Goal: Task Accomplishment & Management: Manage account settings

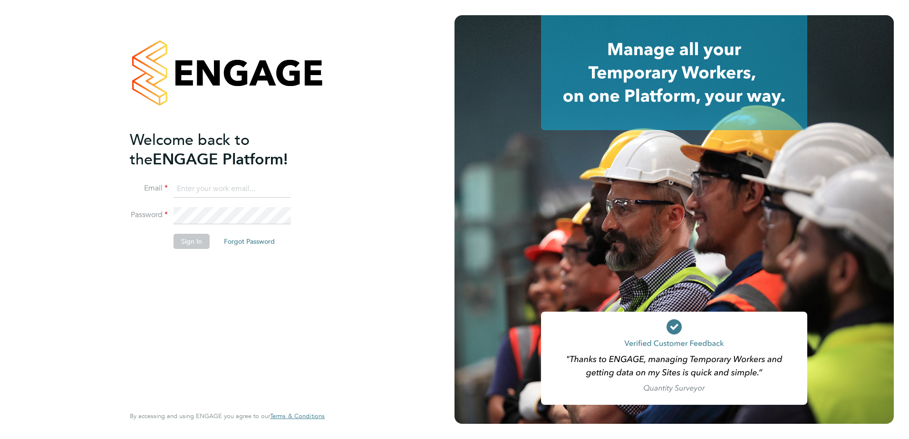
type input "alec.morris@vistry.co.uk"
click at [188, 243] on button "Sign In" at bounding box center [192, 241] width 36 height 15
click at [0, 0] on div "Sorry, we are having problems connecting to our services." at bounding box center [0, 0] width 0 height 0
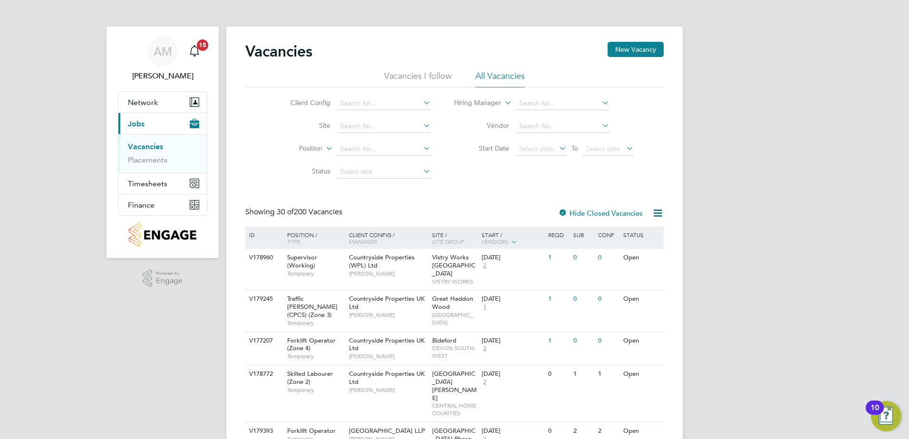
click at [155, 149] on link "Vacancies" at bounding box center [145, 146] width 35 height 9
click at [155, 159] on link "Placements" at bounding box center [147, 160] width 39 height 9
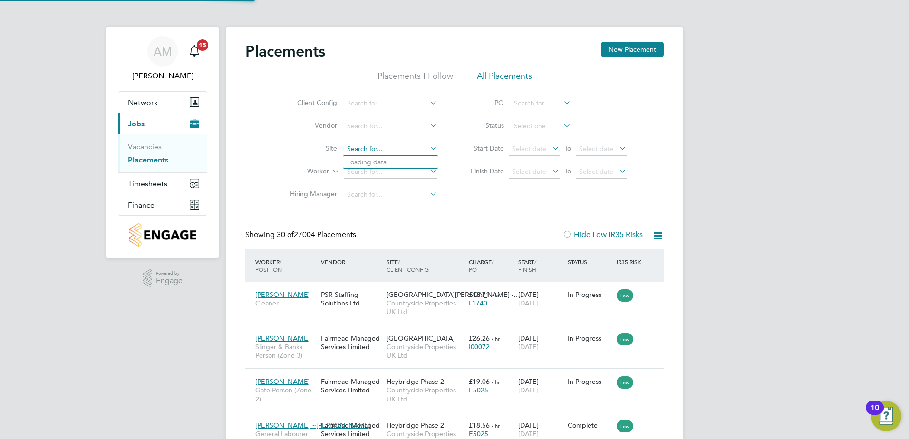
click at [368, 150] on input at bounding box center [391, 149] width 94 height 13
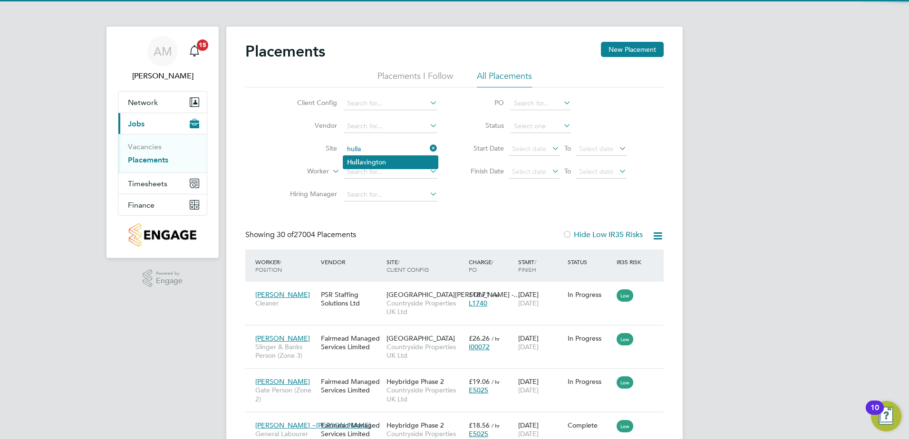
click at [368, 156] on li "Hulla vington" at bounding box center [390, 162] width 95 height 13
type input "Hullavington"
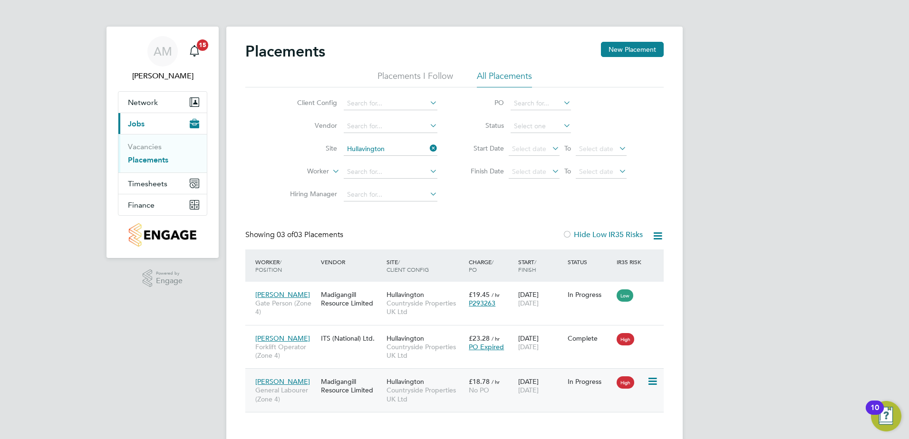
click at [286, 387] on span "General Labourer (Zone 4)" at bounding box center [285, 394] width 61 height 17
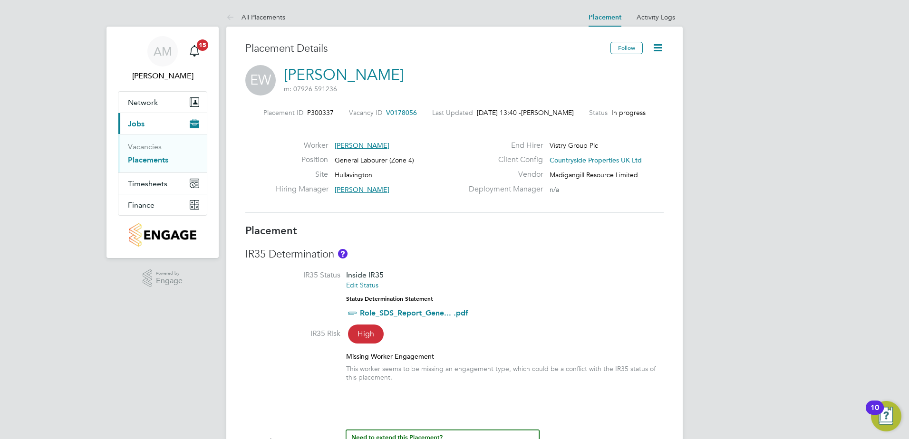
click at [656, 47] on icon at bounding box center [658, 48] width 12 height 12
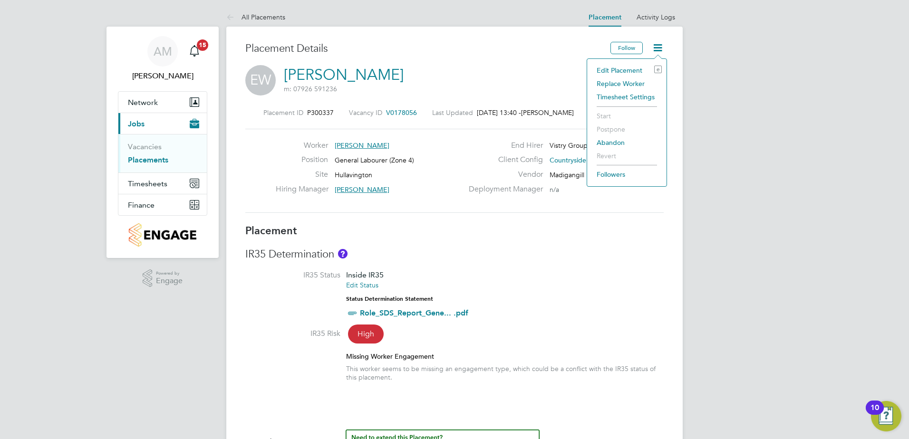
click at [625, 68] on li "Edit Placement e" at bounding box center [627, 70] width 70 height 13
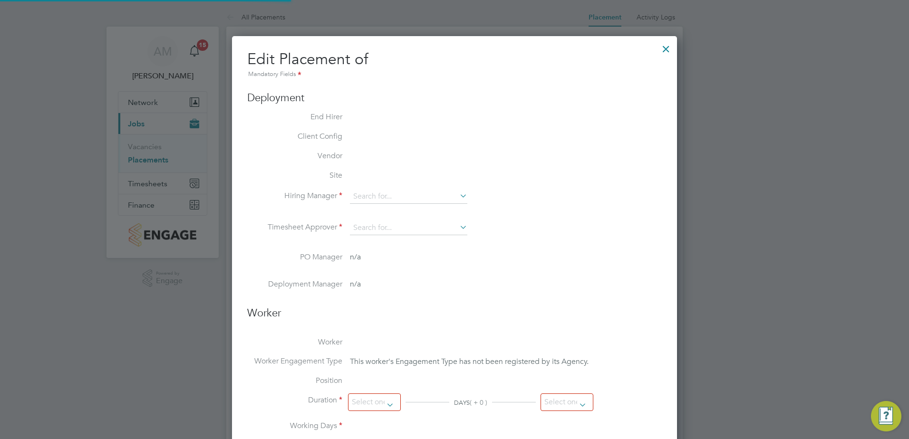
type input "[PERSON_NAME]"
type input "[DATE]"
type input "09:00"
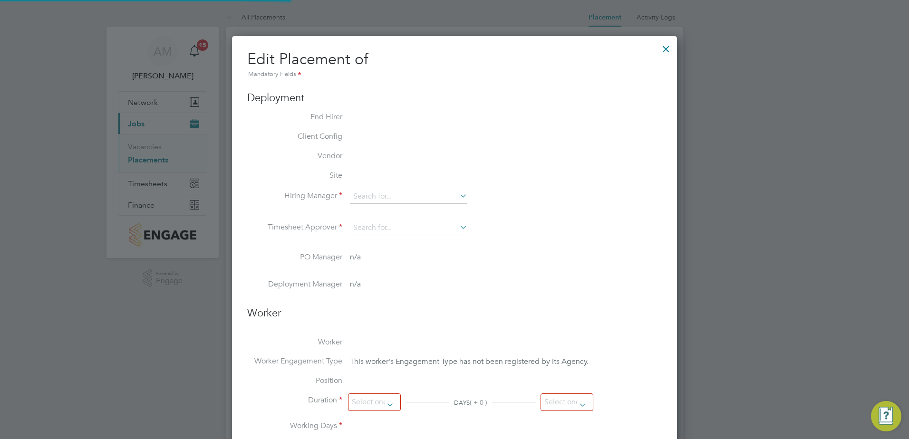
type input "17:00"
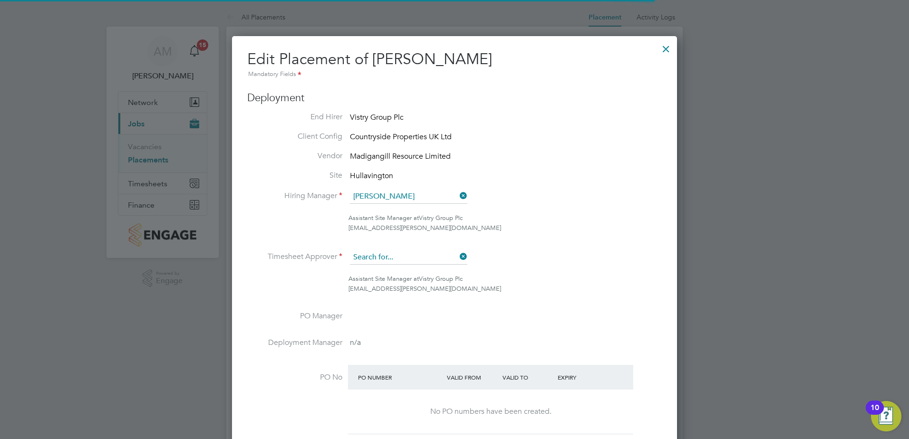
click at [409, 257] on input at bounding box center [408, 258] width 117 height 14
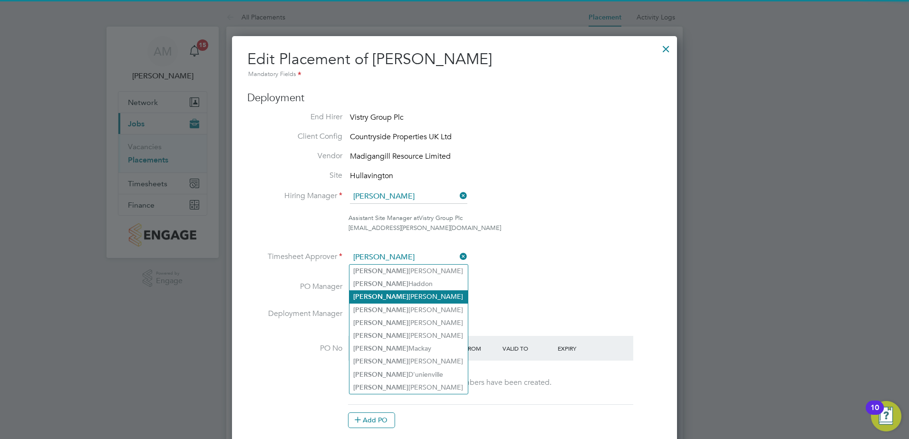
click at [396, 298] on li "[PERSON_NAME]" at bounding box center [409, 297] width 118 height 13
type input "[PERSON_NAME]"
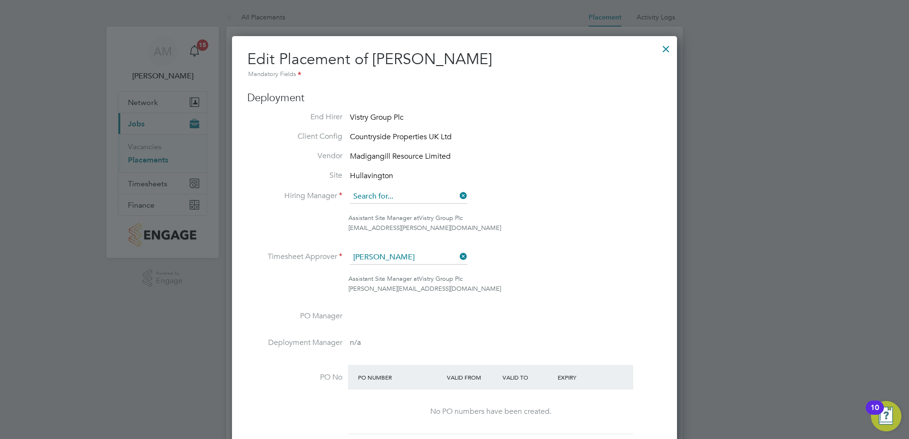
click at [388, 196] on input at bounding box center [408, 197] width 117 height 14
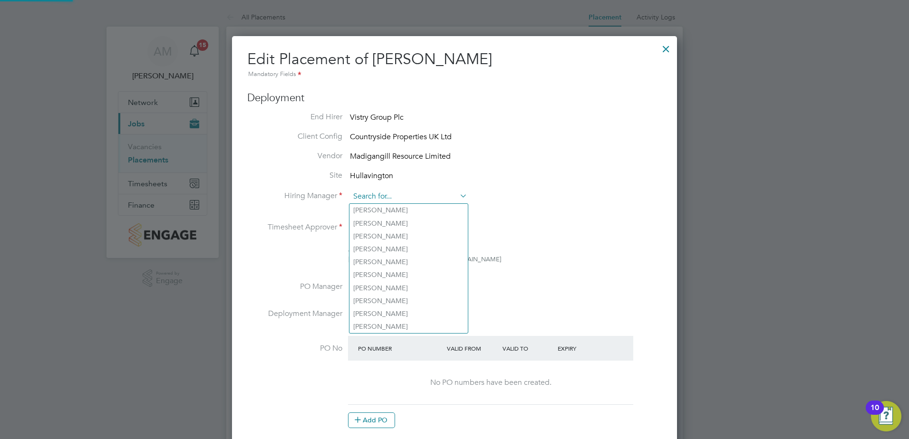
click at [388, 196] on input at bounding box center [408, 197] width 117 height 14
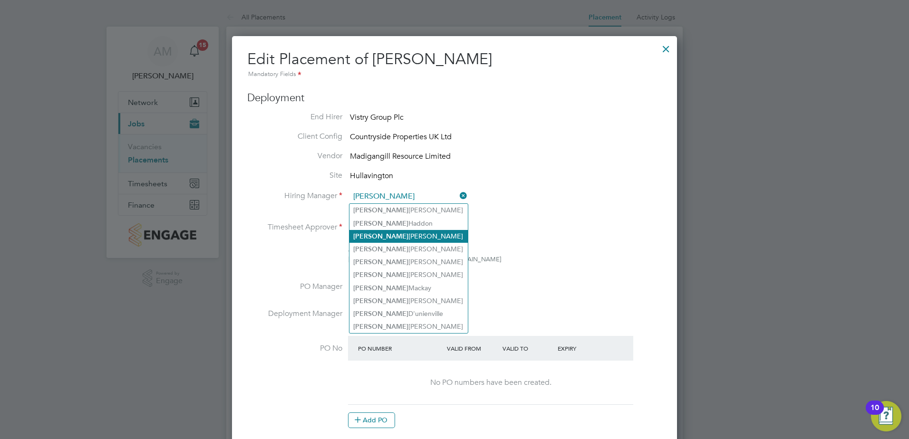
click at [408, 237] on li "[PERSON_NAME]" at bounding box center [409, 236] width 118 height 13
type input "[PERSON_NAME]"
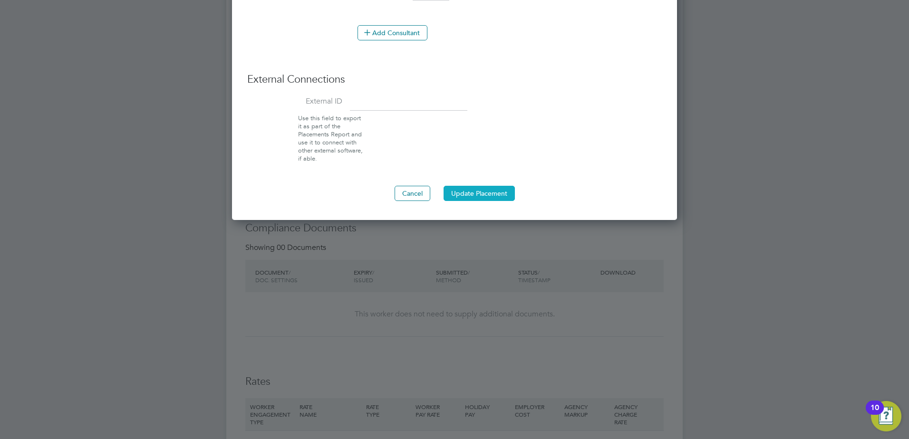
click at [480, 194] on button "Update Placement" at bounding box center [479, 193] width 71 height 15
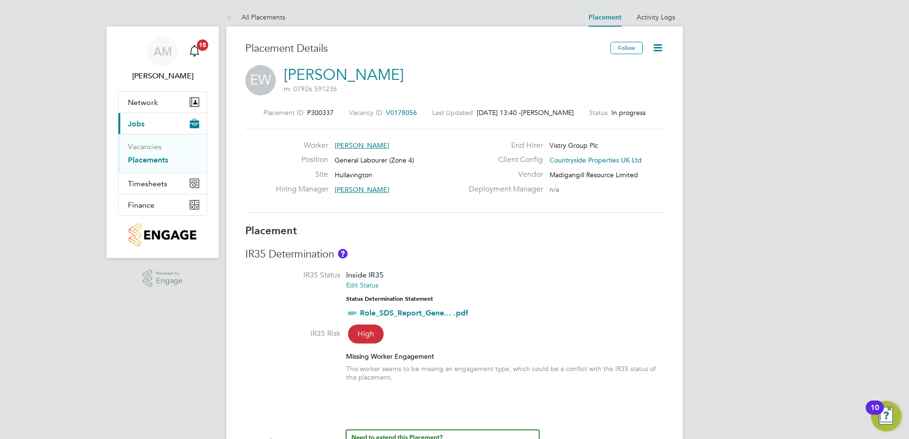
click at [653, 49] on icon at bounding box center [658, 48] width 12 height 12
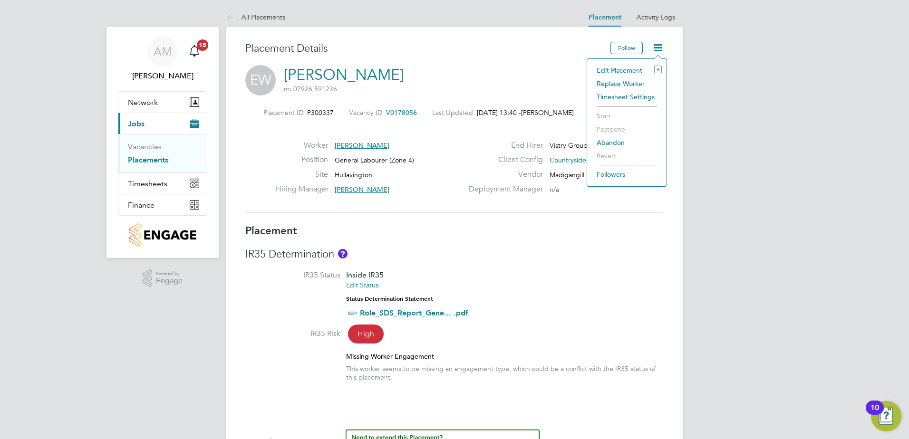
click at [616, 67] on li "Edit Placement e" at bounding box center [627, 70] width 70 height 13
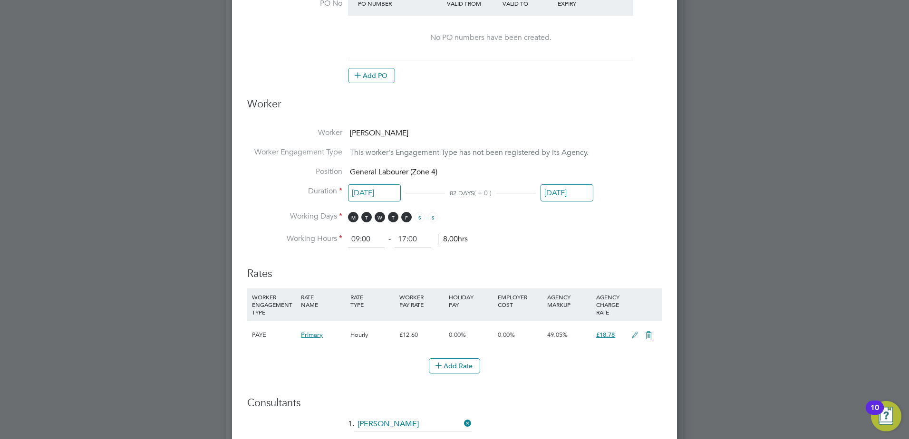
scroll to position [397, 0]
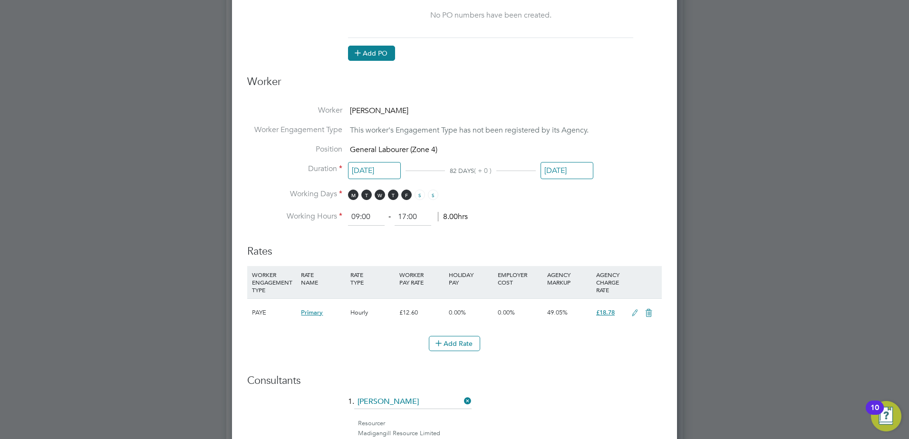
click at [377, 51] on button "Add PO" at bounding box center [371, 53] width 47 height 15
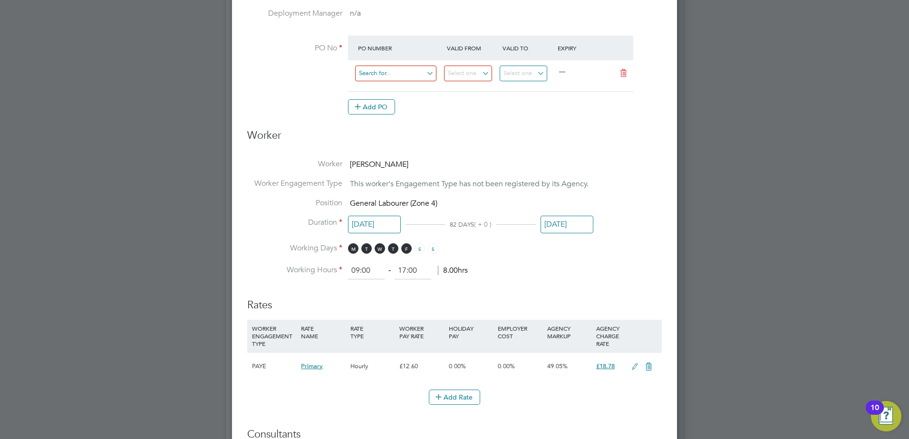
scroll to position [317, 0]
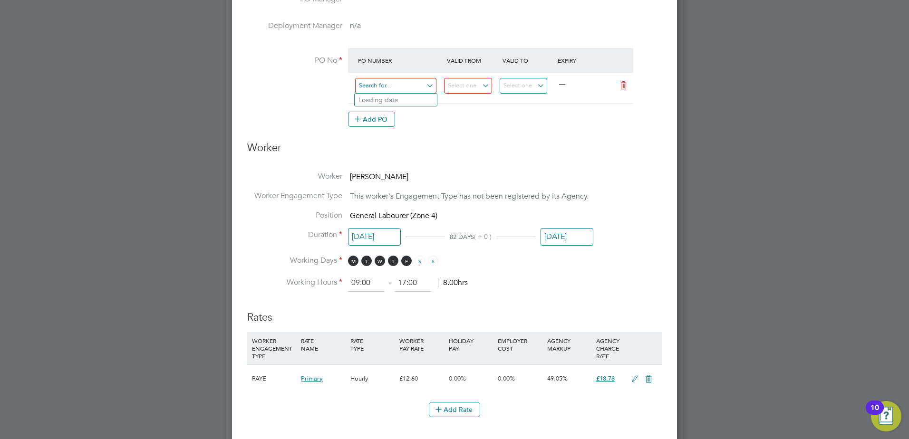
click at [395, 85] on input at bounding box center [395, 86] width 81 height 16
click at [460, 87] on input at bounding box center [468, 86] width 48 height 16
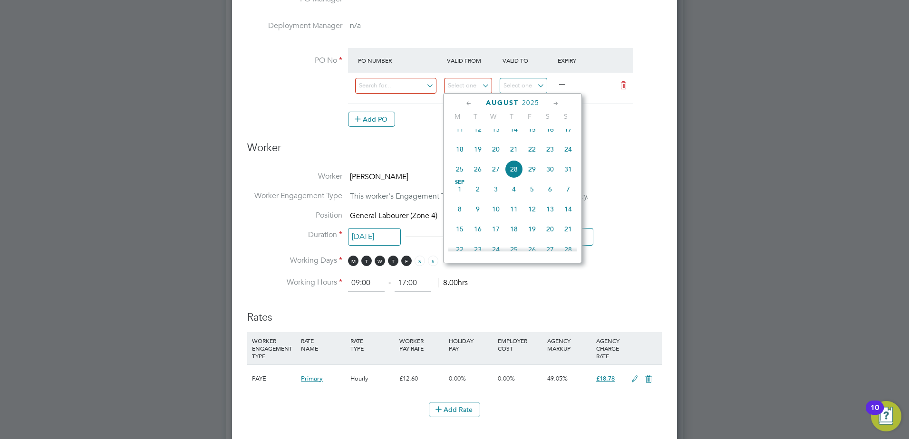
click at [461, 137] on span "11" at bounding box center [460, 129] width 18 height 18
type input "[DATE]"
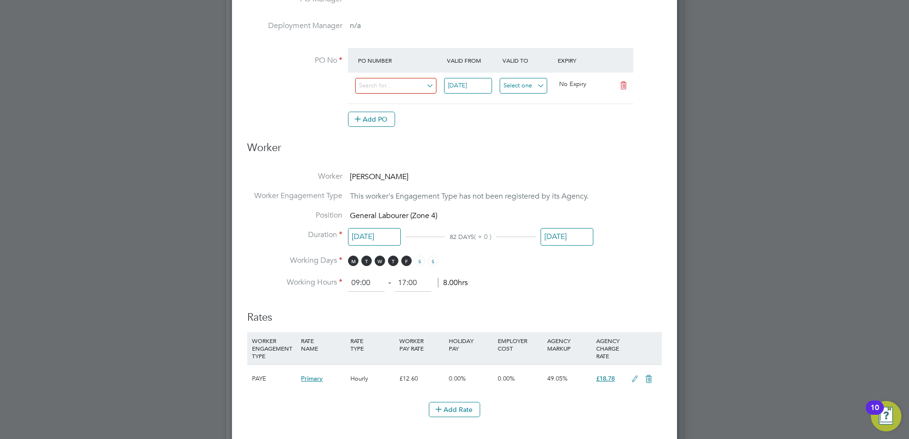
click at [516, 90] on input at bounding box center [524, 86] width 48 height 16
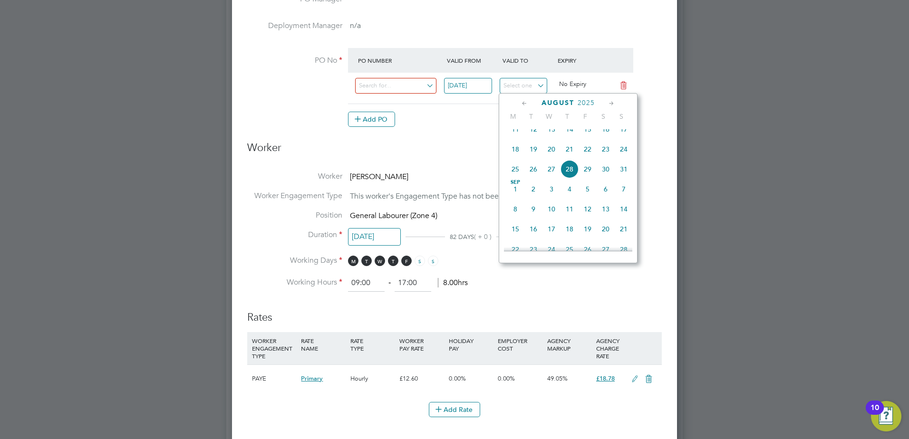
click at [613, 105] on icon at bounding box center [611, 103] width 9 height 10
click at [587, 215] on span "31" at bounding box center [588, 206] width 18 height 18
type input "[DATE]"
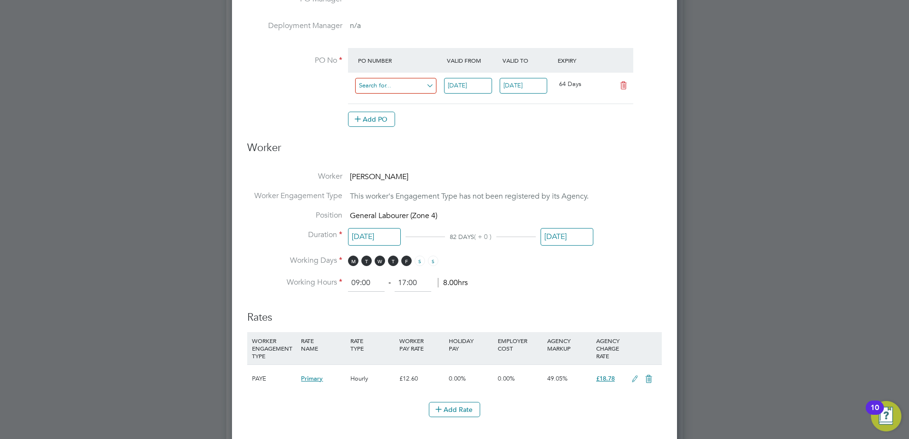
click at [397, 85] on input at bounding box center [395, 86] width 81 height 16
click at [385, 84] on input at bounding box center [395, 86] width 81 height 16
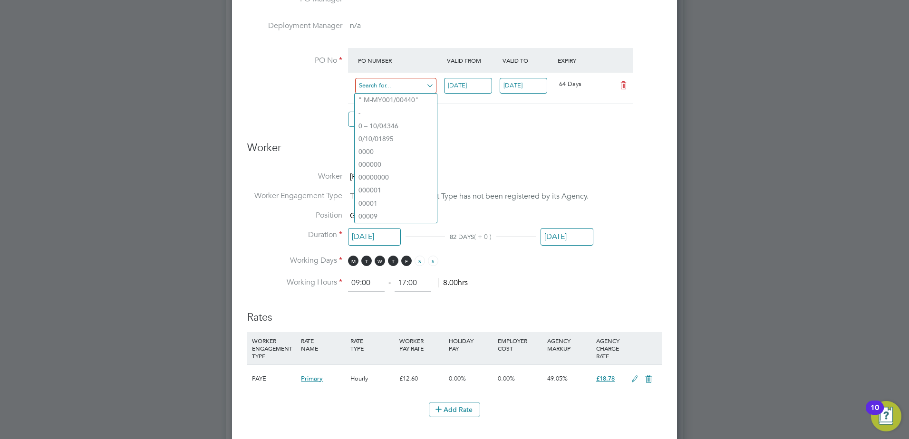
paste input "M-B1200/00077"
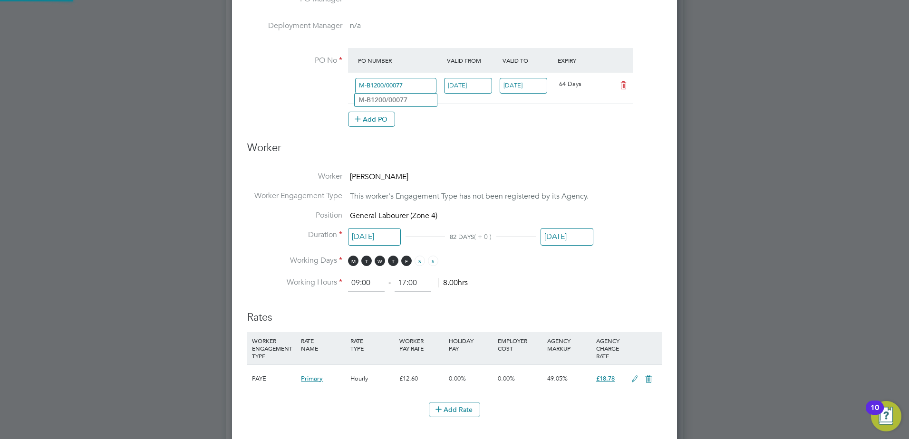
type input "M-B1200/00077"
click at [475, 123] on div "Add PO" at bounding box center [490, 119] width 285 height 15
click at [403, 85] on input at bounding box center [395, 86] width 81 height 16
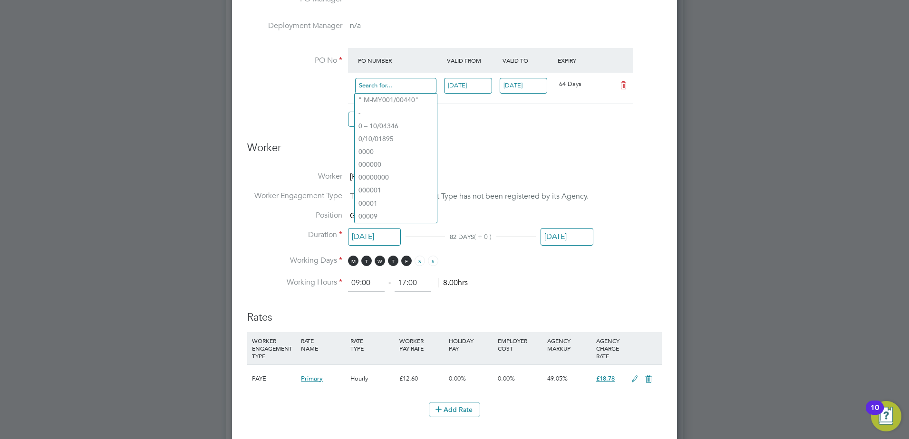
paste input "M-B1200/00077"
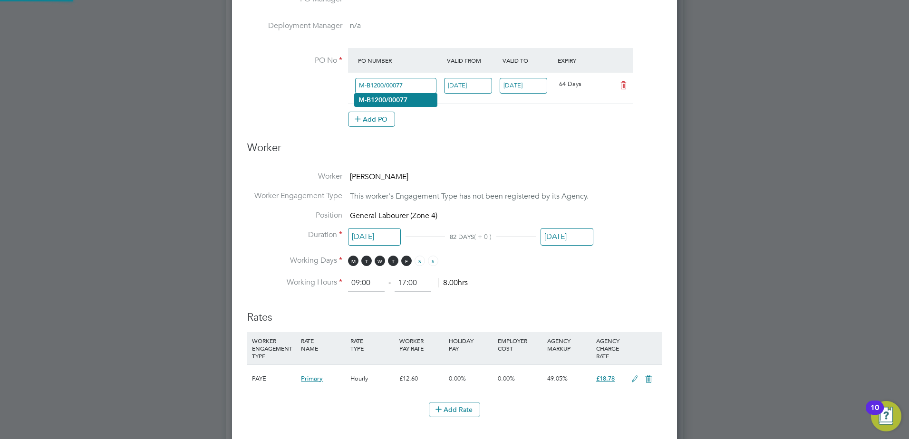
type input "M-B1200/00077"
click at [416, 101] on li "M-B1200/00077" at bounding box center [396, 100] width 82 height 13
type input "[DATE]"
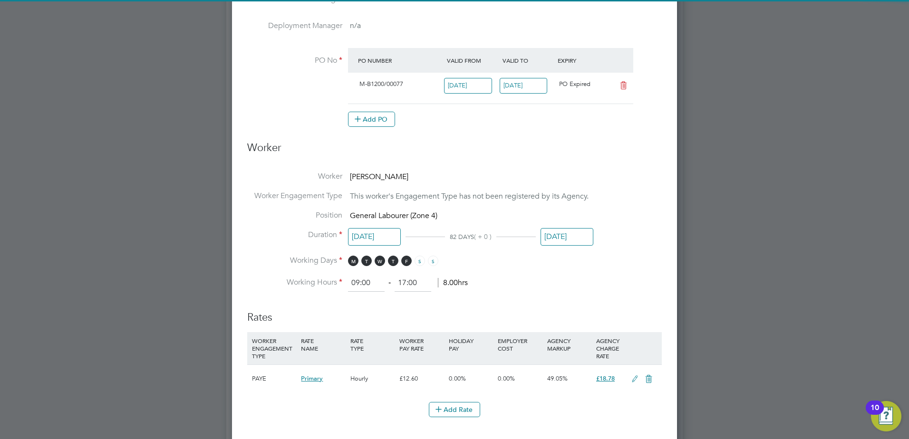
scroll to position [16, 89]
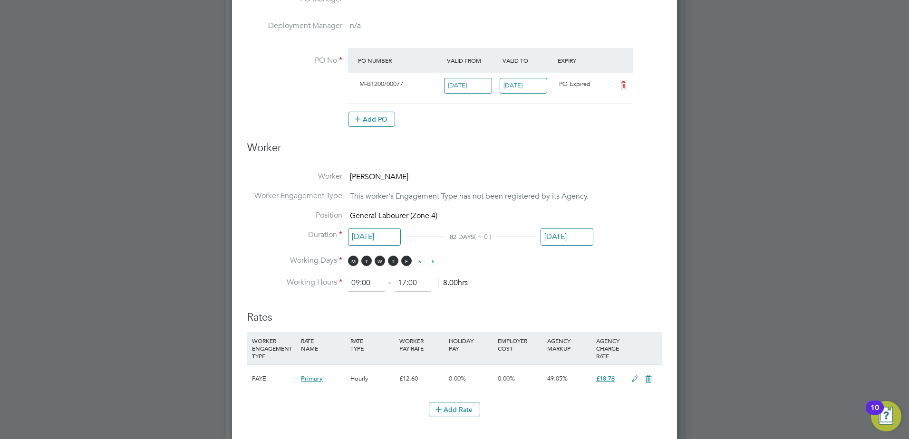
click at [529, 86] on input "[DATE]" at bounding box center [524, 86] width 48 height 16
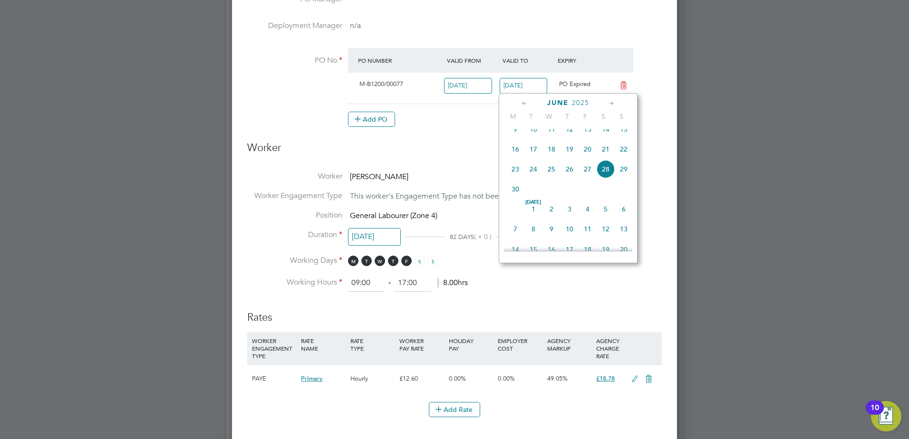
click at [613, 103] on icon at bounding box center [611, 103] width 9 height 10
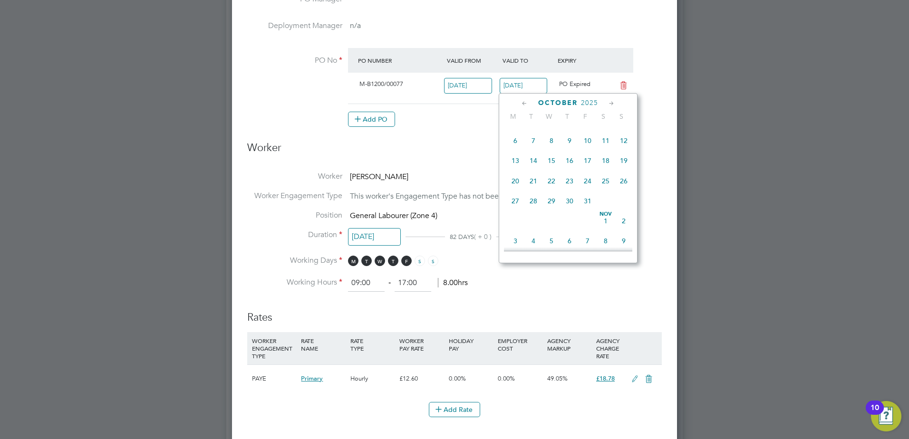
click at [588, 210] on span "31" at bounding box center [588, 201] width 18 height 18
type input "[DATE]"
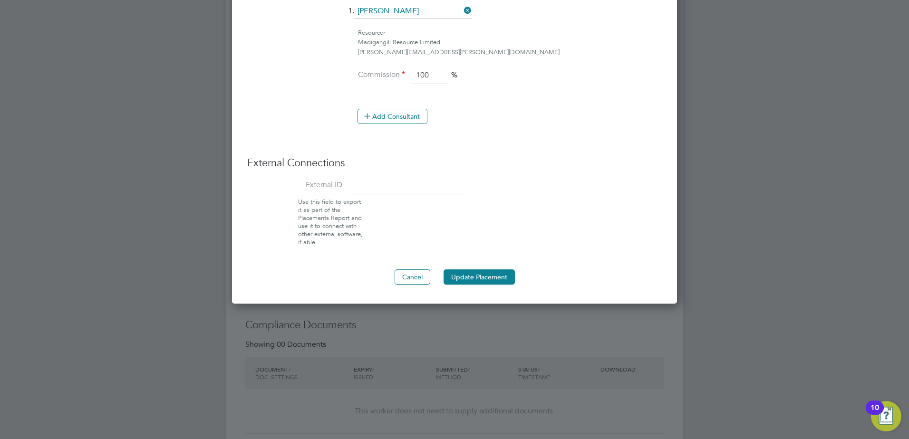
scroll to position [793, 0]
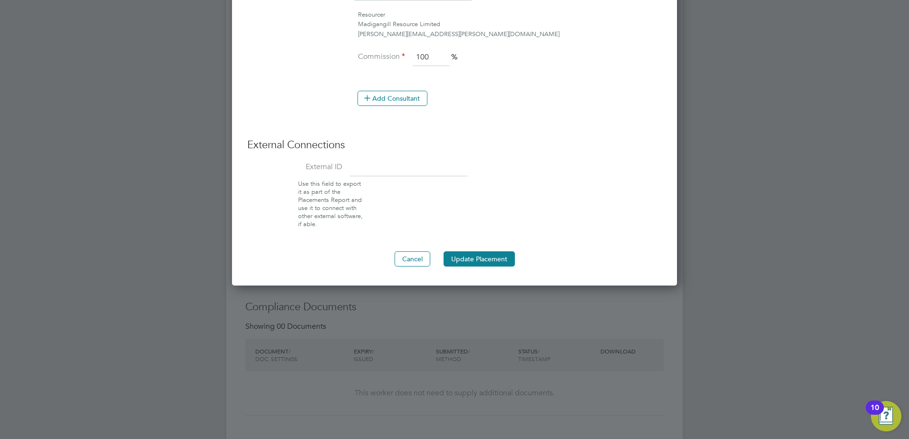
click at [466, 258] on button "Update Placement" at bounding box center [479, 259] width 71 height 15
